Goal: Task Accomplishment & Management: Manage account settings

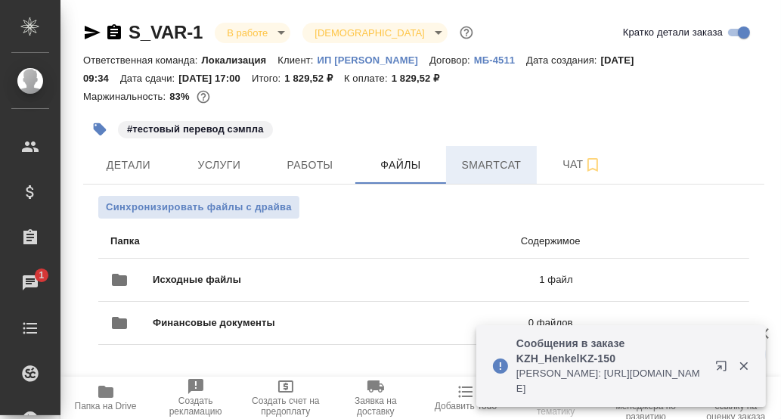
click at [493, 165] on span "Smartcat" at bounding box center [491, 165] width 73 height 19
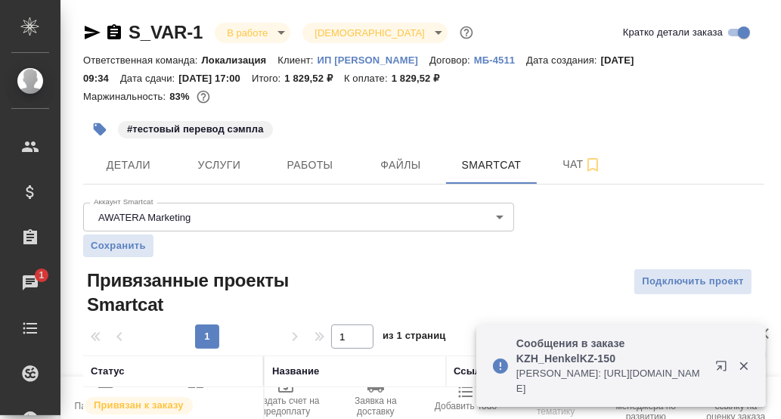
scroll to position [71, 0]
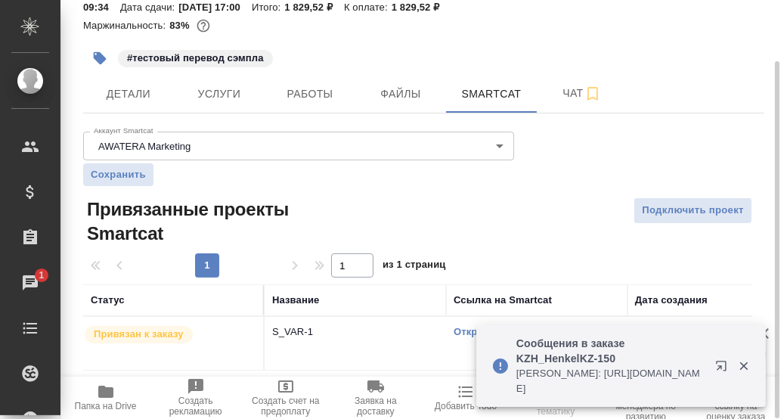
click at [463, 332] on link "Открыть" at bounding box center [475, 331] width 43 height 11
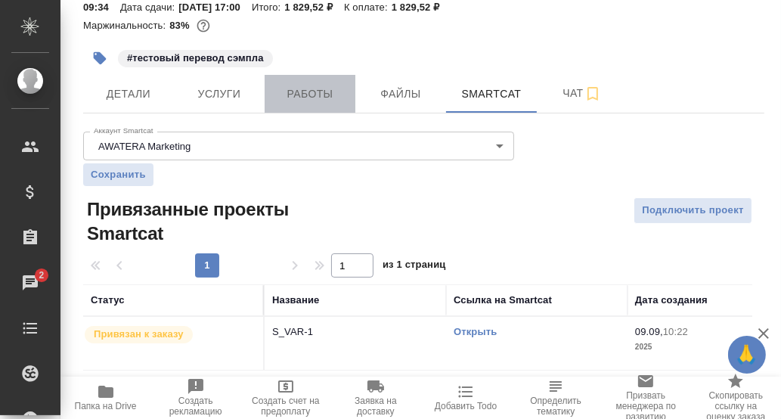
click at [316, 94] on span "Работы" at bounding box center [310, 94] width 73 height 19
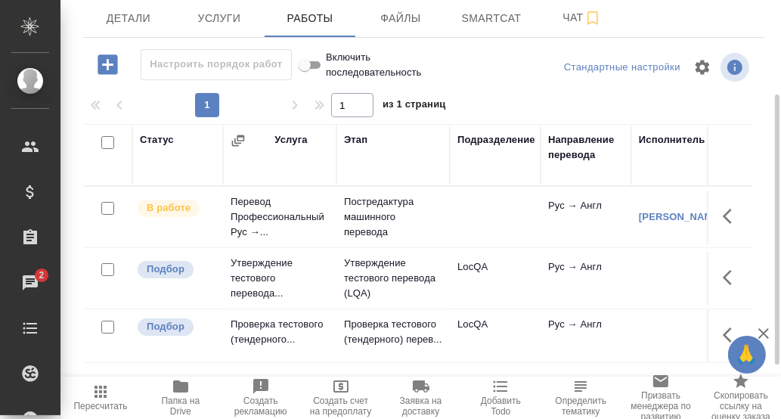
scroll to position [222, 0]
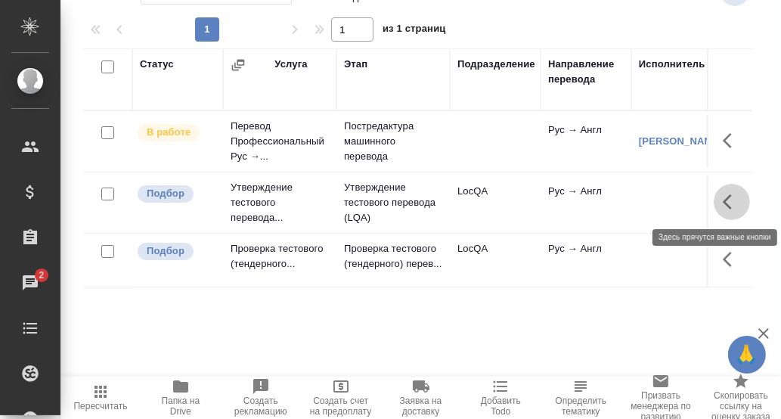
click at [723, 204] on icon "button" at bounding box center [732, 202] width 18 height 18
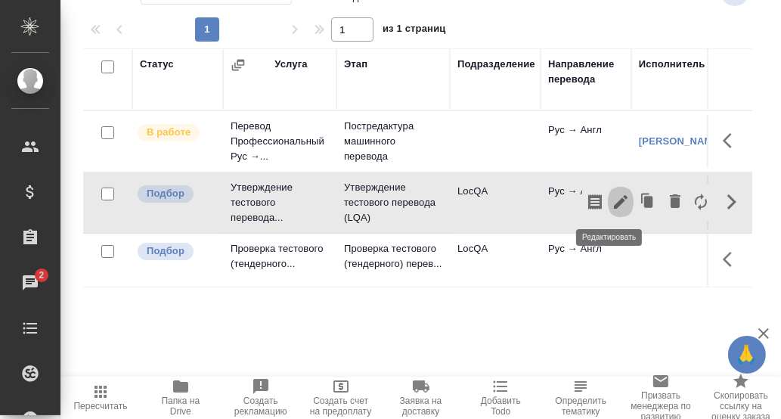
click at [614, 201] on icon "button" at bounding box center [621, 202] width 14 height 14
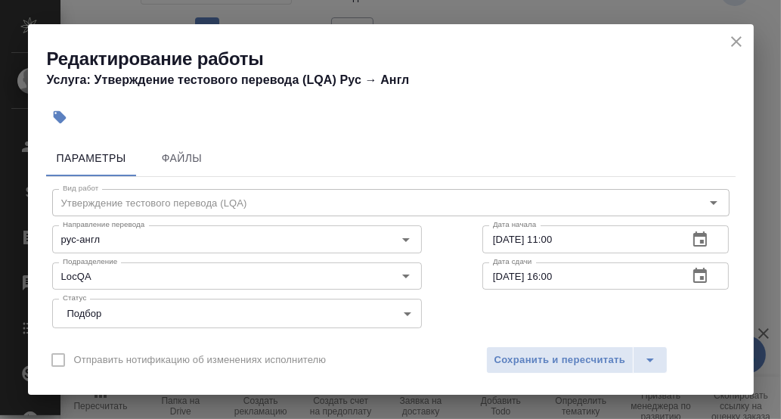
scroll to position [75, 0]
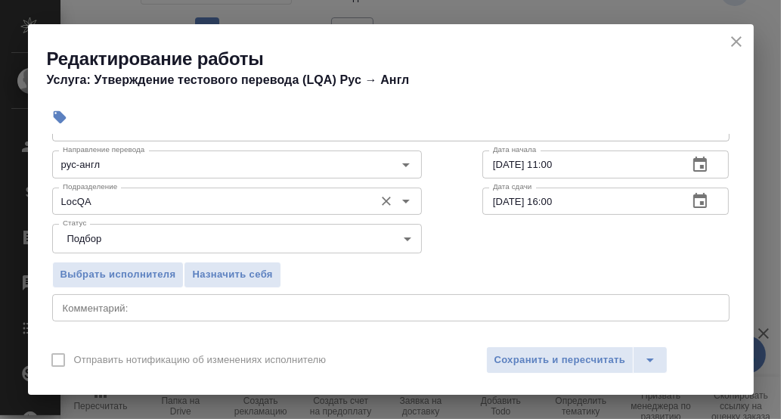
click at [141, 197] on input "LocQA" at bounding box center [212, 201] width 310 height 18
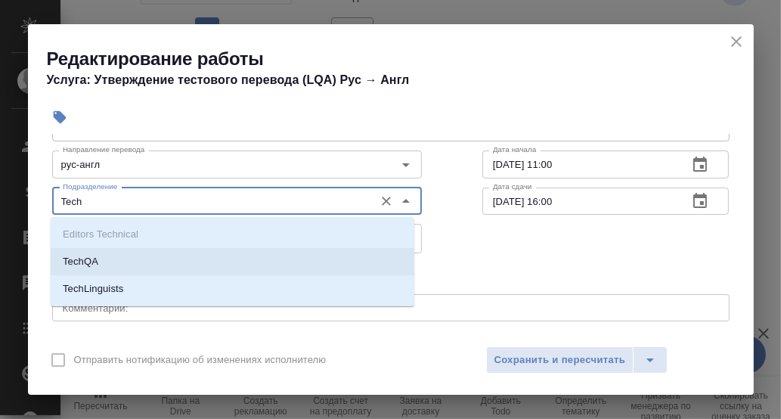
click at [113, 259] on li "TechQA" at bounding box center [233, 261] width 364 height 27
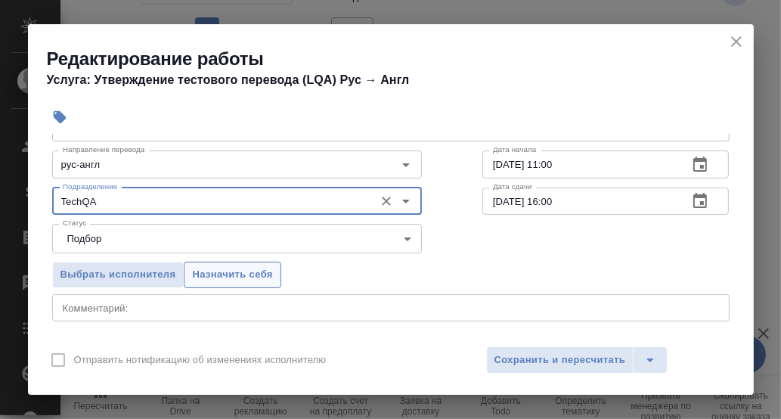
type input "TechQA"
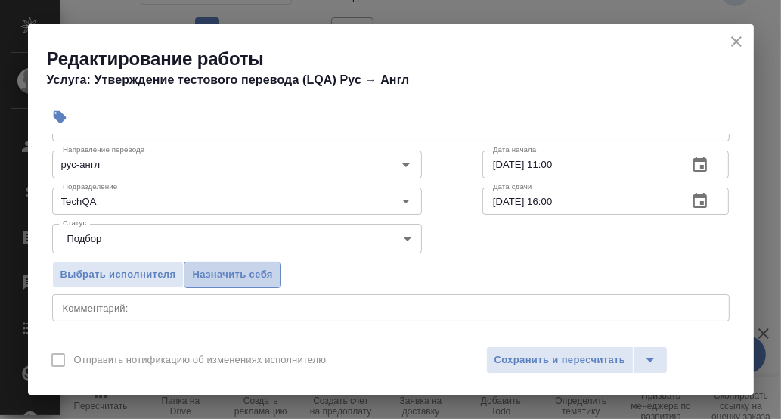
click at [228, 270] on span "Назначить себя" at bounding box center [232, 274] width 80 height 17
drag, startPoint x: 578, startPoint y: 357, endPoint x: 611, endPoint y: 339, distance: 37.9
click at [581, 355] on span "Сохранить и пересчитать" at bounding box center [560, 359] width 132 height 17
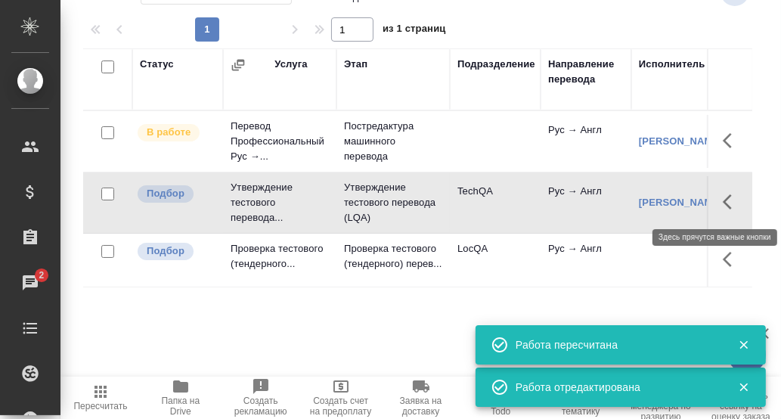
click at [723, 198] on icon "button" at bounding box center [727, 201] width 9 height 15
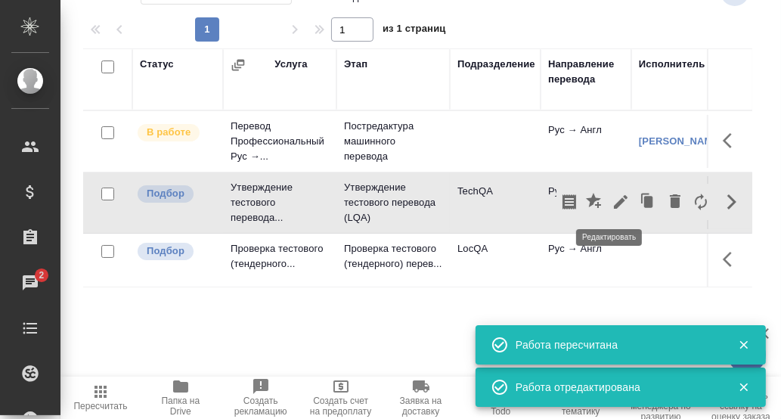
click at [614, 203] on icon "button" at bounding box center [621, 202] width 18 height 18
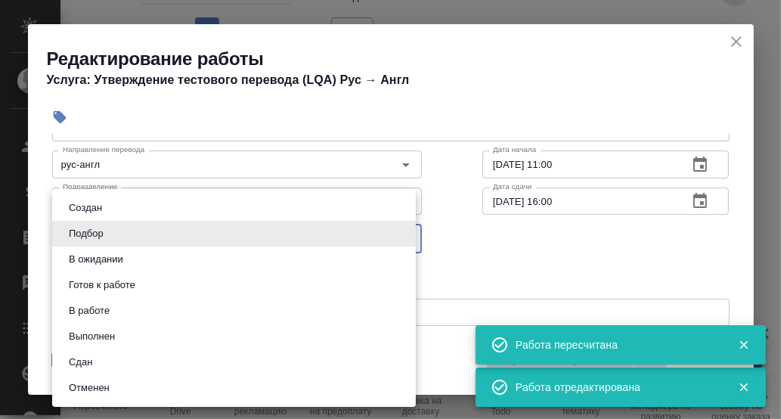
drag, startPoint x: 405, startPoint y: 234, endPoint x: 378, endPoint y: 238, distance: 27.6
click at [404, 234] on body "🙏 .cls-1 fill:#fff; AWATERA [PERSON_NAME] d.[PERSON_NAME] Спецификации Заказы 2…" at bounding box center [390, 209] width 781 height 419
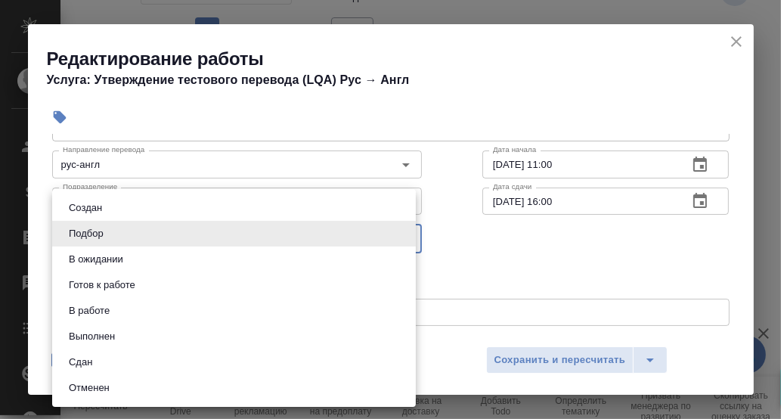
click at [141, 259] on li "В ожидании" at bounding box center [234, 259] width 364 height 26
type input "pending"
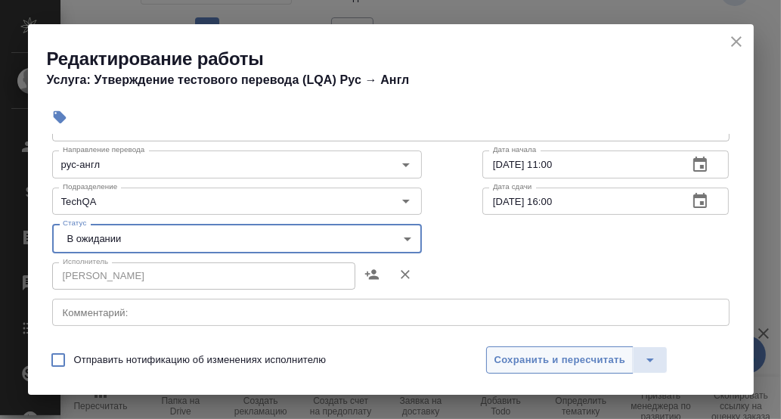
click at [527, 355] on span "Сохранить и пересчитать" at bounding box center [560, 359] width 132 height 17
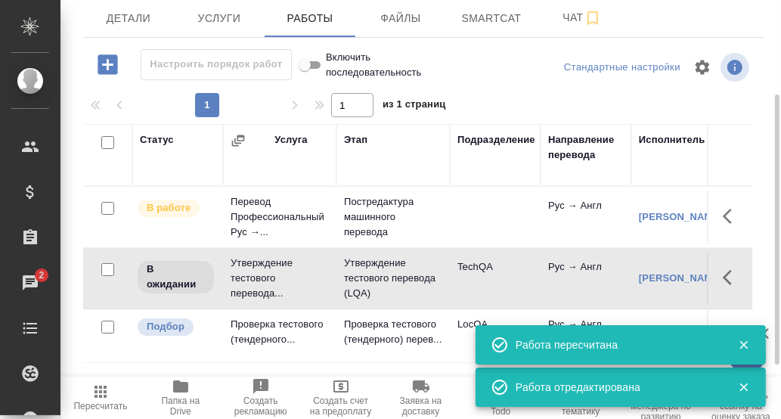
scroll to position [0, 0]
